Goal: Communication & Community: Ask a question

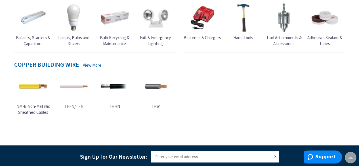
scroll to position [368, 0]
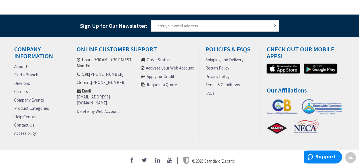
click at [27, 122] on link "Contact Us" at bounding box center [24, 125] width 20 height 6
click at [28, 122] on link "Contact Us" at bounding box center [24, 125] width 20 height 6
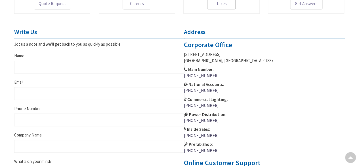
scroll to position [222, 0]
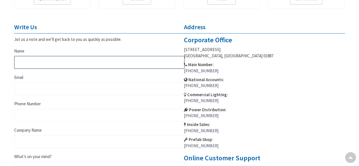
click at [59, 61] on input "Name" at bounding box center [99, 62] width 170 height 13
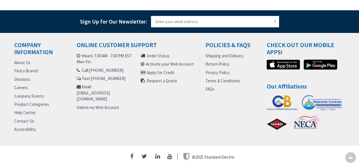
click at [31, 119] on link "Contact Us" at bounding box center [24, 121] width 20 height 6
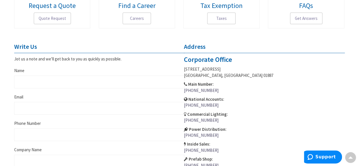
scroll to position [203, 0]
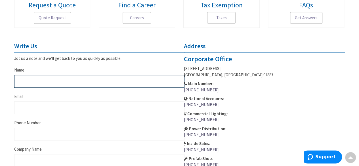
click at [60, 81] on input "Name" at bounding box center [99, 81] width 170 height 13
type input "ken jefferson"
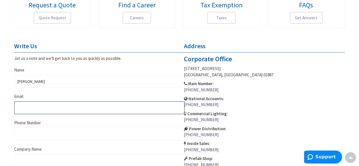
type input "ken@jlctradings.com"
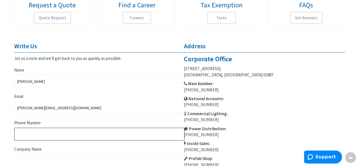
type input "5204135003"
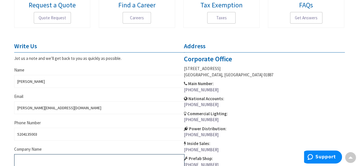
type input "Jlc tradings"
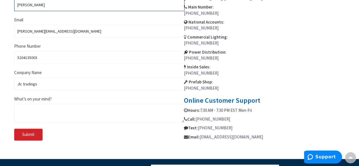
scroll to position [280, 0]
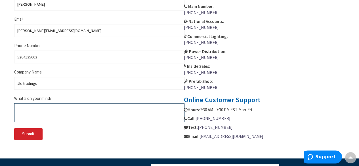
click at [74, 109] on textarea "What’s on your mind?" at bounding box center [99, 112] width 170 height 19
paste textarea "Dear Sales, I am interested in some items but am unable to check out on your we…"
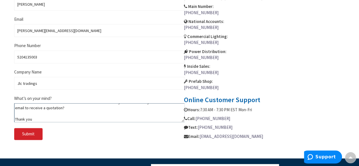
type textarea "Dear Sales, I am interested in some items but am unable to check out on your we…"
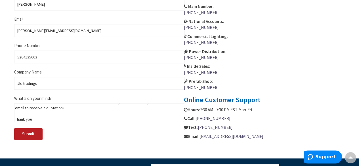
click at [40, 135] on button "Submit" at bounding box center [28, 134] width 28 height 12
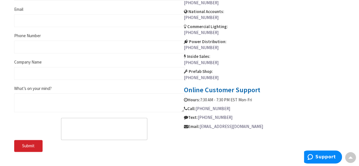
scroll to position [256, 0]
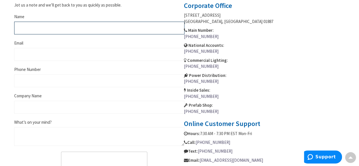
click at [60, 30] on input "Name" at bounding box center [99, 28] width 170 height 13
type input "[PERSON_NAME]"
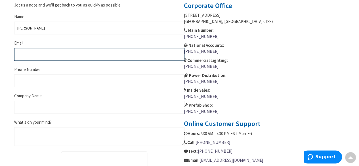
type input "[PERSON_NAME][EMAIL_ADDRESS][DOMAIN_NAME]"
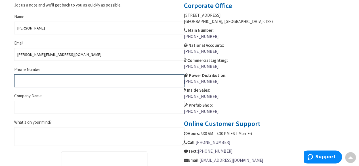
type input "5204135003"
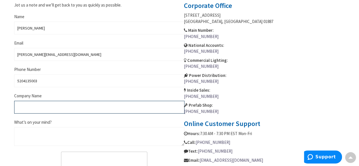
type input "Jlc tradings"
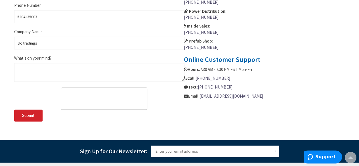
scroll to position [320, 0]
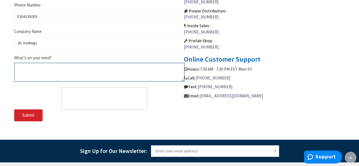
click at [59, 69] on textarea "What’s on your mind?" at bounding box center [99, 72] width 170 height 19
paste textarea "Dear Sales, I am interested in some items but am unable to check out on your we…"
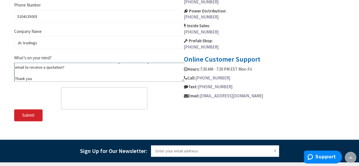
type textarea "Dear Sales, I am interested in some items but am unable to check out on your we…"
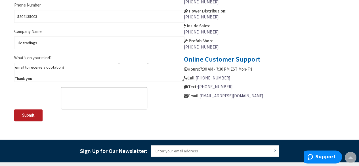
click at [30, 118] on button "Submit" at bounding box center [28, 115] width 28 height 12
